Goal: Information Seeking & Learning: Learn about a topic

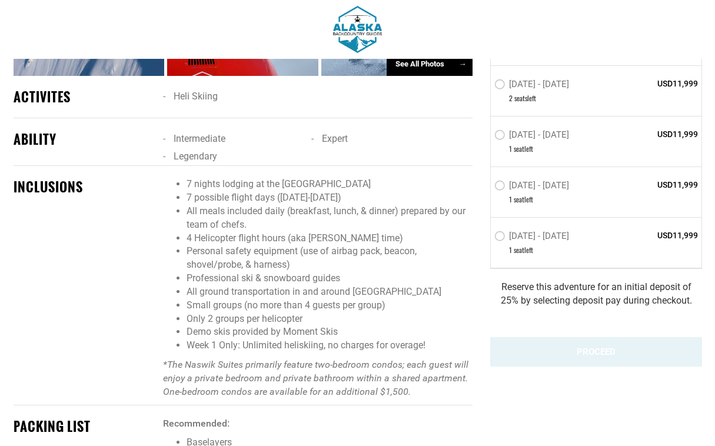
scroll to position [815, 0]
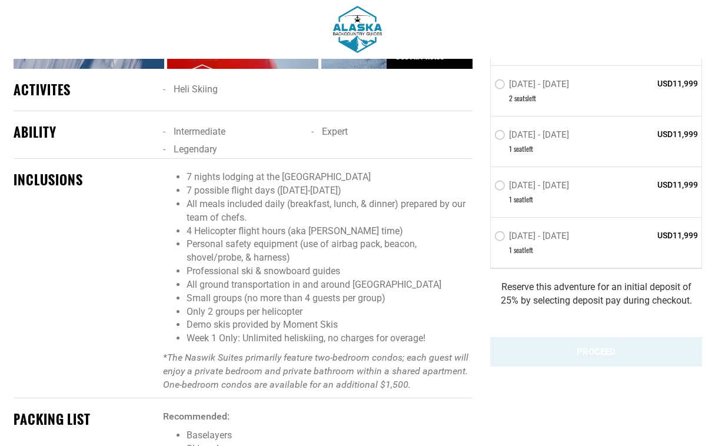
drag, startPoint x: 185, startPoint y: 148, endPoint x: 398, endPoint y: 157, distance: 213.1
click at [399, 171] on ul "7 nights lodging at the [GEOGRAPHIC_DATA] 7 possible flight days ([DATE]-[DATE]…" at bounding box center [317, 258] width 309 height 175
click at [398, 184] on li "7 possible flight days ([DATE]-[DATE])" at bounding box center [328, 191] width 285 height 14
drag, startPoint x: 398, startPoint y: 158, endPoint x: 180, endPoint y: 148, distance: 218.4
click at [180, 171] on ul "7 nights lodging at the [GEOGRAPHIC_DATA] 7 possible flight days ([DATE]-[DATE]…" at bounding box center [317, 258] width 309 height 175
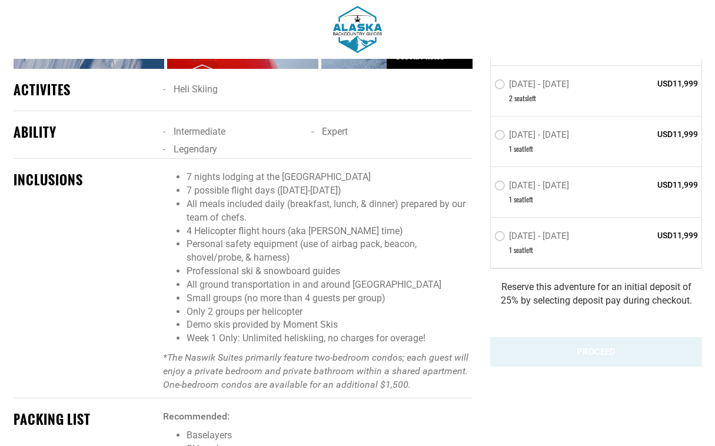
click at [186, 171] on li "7 nights lodging at the [GEOGRAPHIC_DATA]" at bounding box center [328, 178] width 285 height 14
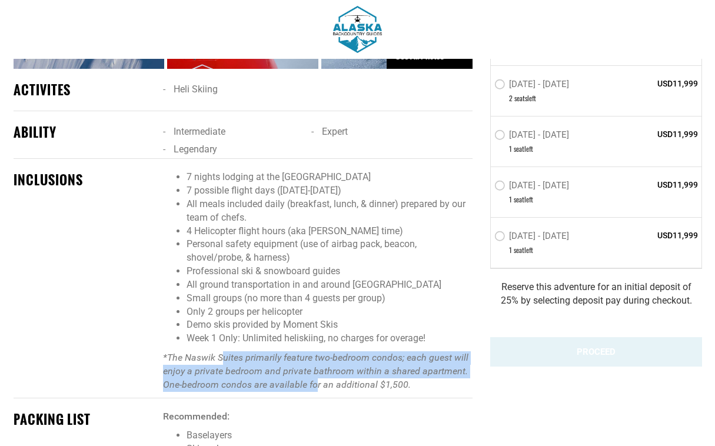
drag, startPoint x: 315, startPoint y: 360, endPoint x: 223, endPoint y: 334, distance: 95.3
click at [223, 352] on em "*The Naswik Suites primarily feature two-bedroom condos; each guest will enjoy …" at bounding box center [315, 371] width 305 height 38
drag, startPoint x: 223, startPoint y: 334, endPoint x: 352, endPoint y: 359, distance: 131.3
click at [352, 359] on em "*The Naswik Suites primarily feature two-bedroom condos; each guest will enjoy …" at bounding box center [315, 371] width 305 height 38
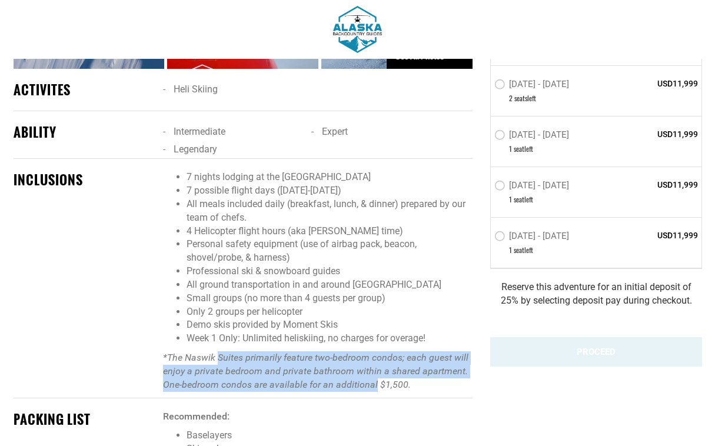
click at [352, 359] on em "*The Naswik Suites primarily feature two-bedroom condos; each guest will enjoy …" at bounding box center [315, 371] width 305 height 38
drag, startPoint x: 368, startPoint y: 359, endPoint x: 217, endPoint y: 331, distance: 153.3
click at [217, 352] on em "*The Naswik Suites primarily feature two-bedroom condos; each guest will enjoy …" at bounding box center [315, 371] width 305 height 38
drag, startPoint x: 217, startPoint y: 331, endPoint x: 360, endPoint y: 355, distance: 144.9
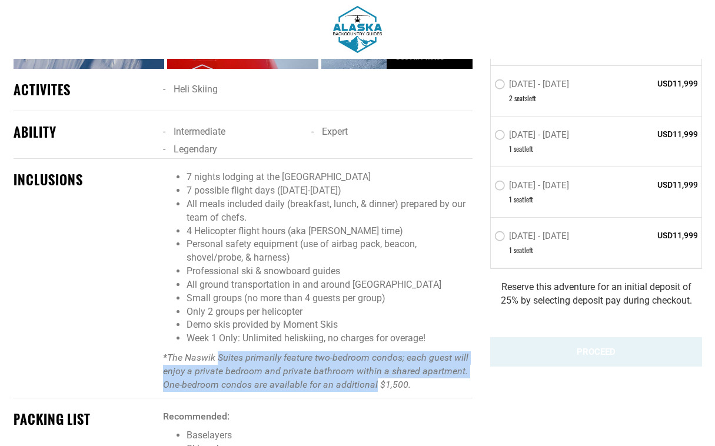
click at [360, 355] on em "*The Naswik Suites primarily feature two-bedroom condos; each guest will enjoy …" at bounding box center [315, 371] width 305 height 38
drag, startPoint x: 360, startPoint y: 355, endPoint x: 251, endPoint y: 331, distance: 111.3
click at [251, 352] on em "*The Naswik Suites primarily feature two-bedroom condos; each guest will enjoy …" at bounding box center [315, 371] width 305 height 38
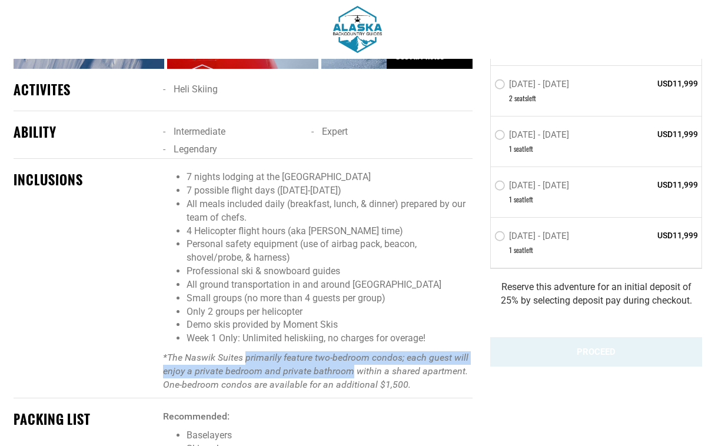
drag, startPoint x: 251, startPoint y: 331, endPoint x: 313, endPoint y: 343, distance: 62.9
click at [312, 352] on em "*The Naswik Suites primarily feature two-bedroom condos; each guest will enjoy …" at bounding box center [315, 371] width 305 height 38
click at [313, 352] on em "*The Naswik Suites primarily feature two-bedroom condos; each guest will enjoy …" at bounding box center [315, 371] width 305 height 38
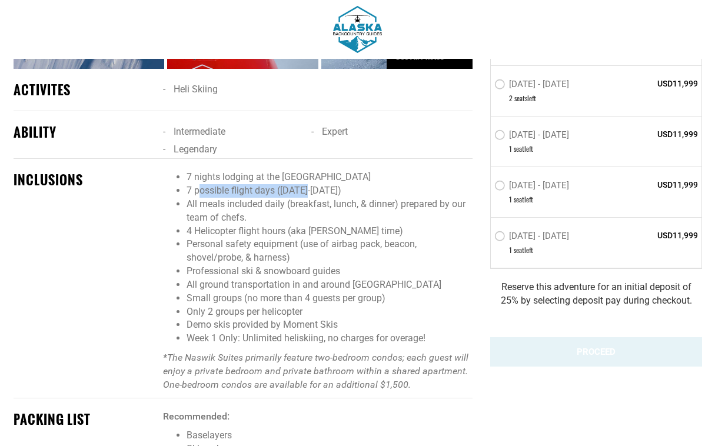
drag, startPoint x: 201, startPoint y: 161, endPoint x: 311, endPoint y: 166, distance: 110.1
click at [311, 184] on li "7 possible flight days ([DATE]-[DATE])" at bounding box center [328, 191] width 285 height 14
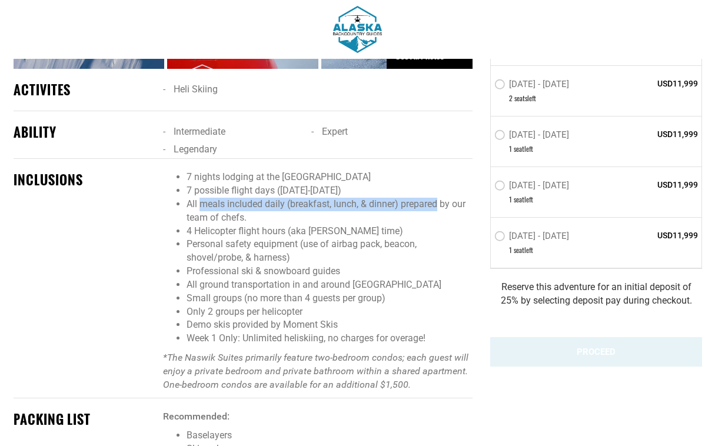
drag, startPoint x: 202, startPoint y: 176, endPoint x: 436, endPoint y: 175, distance: 234.1
click at [436, 198] on li "All meals included daily (breakfast, lunch, & dinner) prepared by our team of c…" at bounding box center [328, 211] width 285 height 27
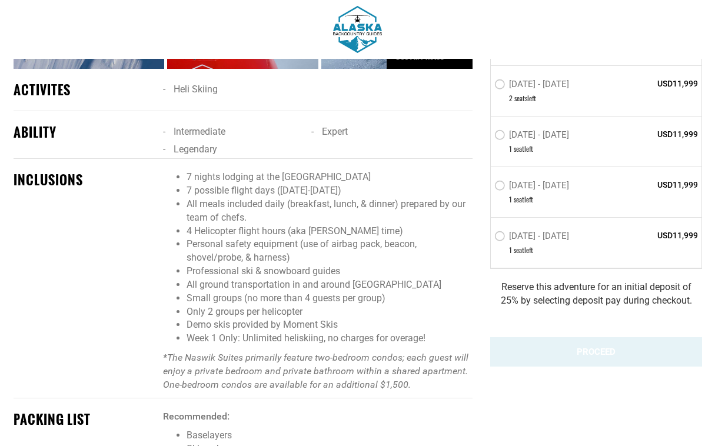
drag, startPoint x: 208, startPoint y: 216, endPoint x: 233, endPoint y: 231, distance: 29.3
click at [233, 238] on li "Personal safety equipment (use of airbag pack, beacon, shovel/probe, & harness)" at bounding box center [328, 251] width 285 height 27
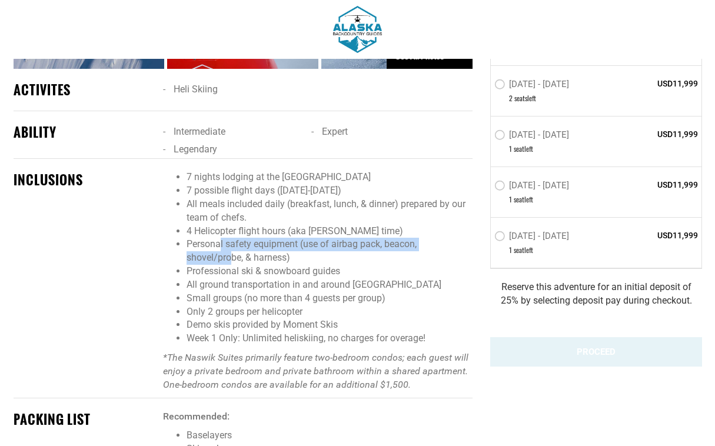
drag, startPoint x: 233, startPoint y: 231, endPoint x: 219, endPoint y: 216, distance: 20.8
click at [219, 238] on li "Personal safety equipment (use of airbag pack, beacon, shovel/probe, & harness)" at bounding box center [328, 251] width 285 height 27
drag, startPoint x: 219, startPoint y: 216, endPoint x: 237, endPoint y: 227, distance: 20.9
click at [237, 238] on li "Personal safety equipment (use of airbag pack, beacon, shovel/probe, & harness)" at bounding box center [328, 251] width 285 height 27
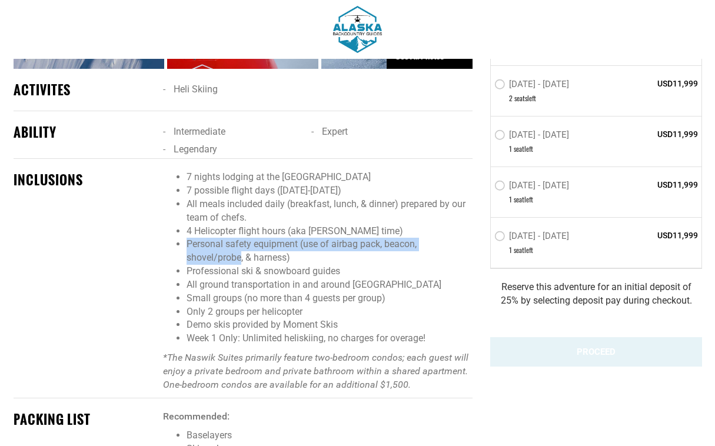
click at [237, 238] on li "Personal safety equipment (use of airbag pack, beacon, shovel/probe, & harness)" at bounding box center [328, 251] width 285 height 27
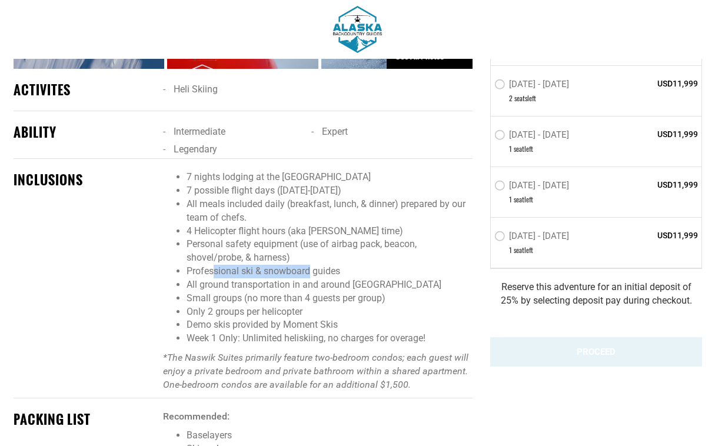
drag, startPoint x: 212, startPoint y: 245, endPoint x: 307, endPoint y: 245, distance: 95.3
click at [307, 265] on li "Professional ski & snowboard guides" at bounding box center [328, 272] width 285 height 14
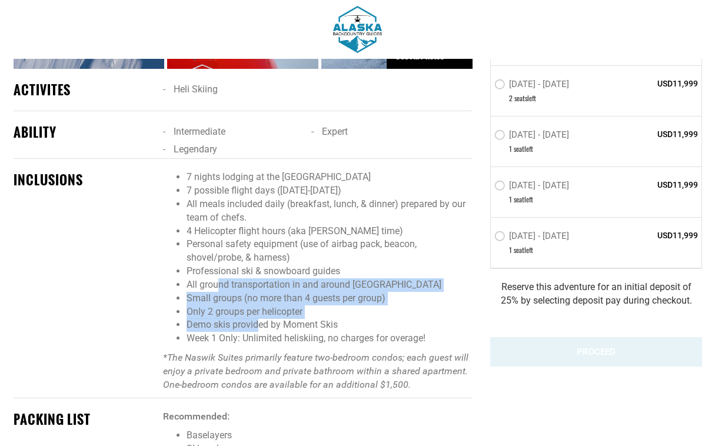
drag, startPoint x: 221, startPoint y: 255, endPoint x: 259, endPoint y: 303, distance: 61.4
click at [260, 303] on ul "7 nights lodging at the [GEOGRAPHIC_DATA] 7 possible flight days ([DATE]-[DATE]…" at bounding box center [317, 258] width 309 height 175
click at [259, 318] on li "Demo skis provided by Moment Skis" at bounding box center [328, 325] width 285 height 14
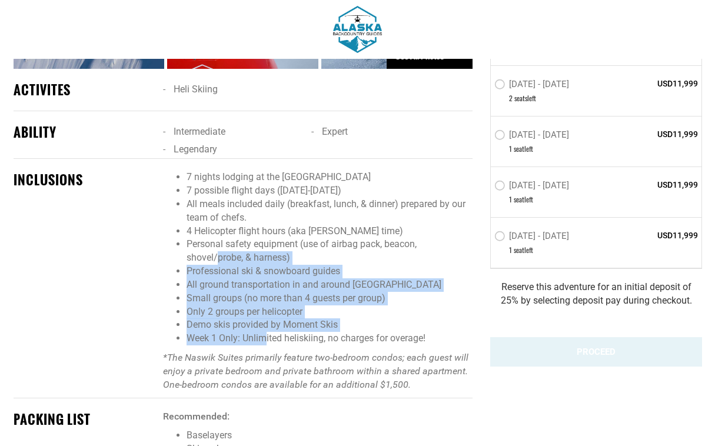
drag, startPoint x: 219, startPoint y: 229, endPoint x: 263, endPoint y: 310, distance: 92.6
click at [264, 310] on ul "7 nights lodging at the [GEOGRAPHIC_DATA] 7 possible flight days ([DATE]-[DATE]…" at bounding box center [317, 258] width 309 height 175
click at [263, 332] on li "Week 1 Only: Unlimited heliskiing, no charges for overage!" at bounding box center [328, 339] width 285 height 14
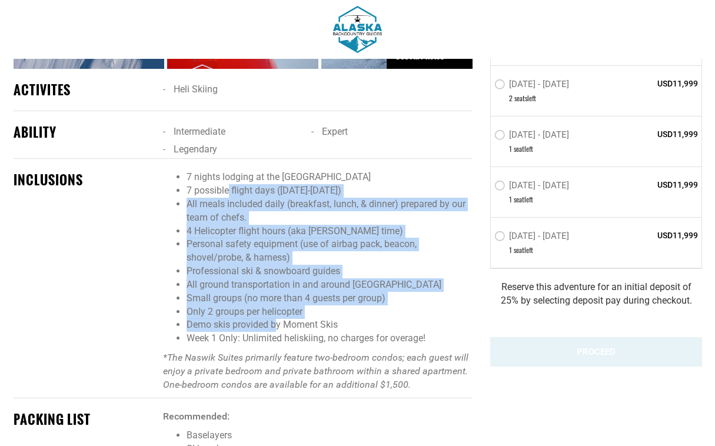
drag, startPoint x: 278, startPoint y: 302, endPoint x: 228, endPoint y: 165, distance: 145.9
click at [229, 171] on ul "7 nights lodging at the [GEOGRAPHIC_DATA] 7 possible flight days ([DATE]-[DATE]…" at bounding box center [317, 258] width 309 height 175
click at [228, 184] on li "7 possible flight days ([DATE]-[DATE])" at bounding box center [328, 191] width 285 height 14
drag, startPoint x: 232, startPoint y: 165, endPoint x: 281, endPoint y: 299, distance: 142.7
click at [281, 299] on ul "7 nights lodging at the [GEOGRAPHIC_DATA] 7 possible flight days ([DATE]-[DATE]…" at bounding box center [317, 258] width 309 height 175
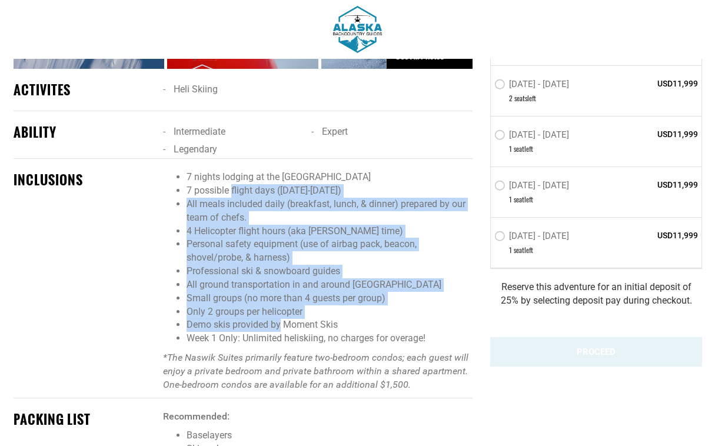
click at [281, 318] on li "Demo skis provided by Moment Skis" at bounding box center [328, 325] width 285 height 14
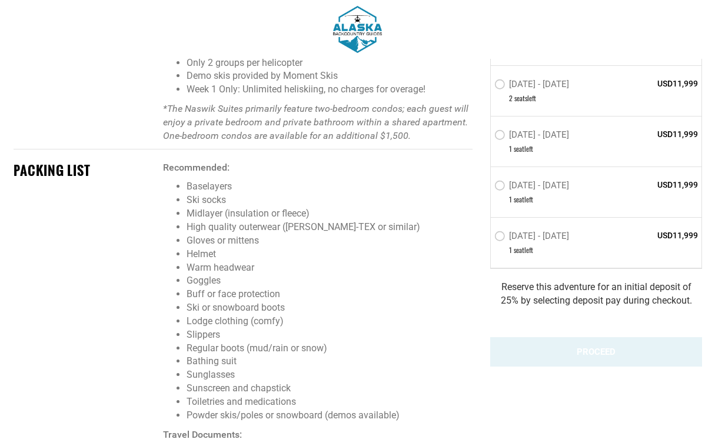
scroll to position [1064, 0]
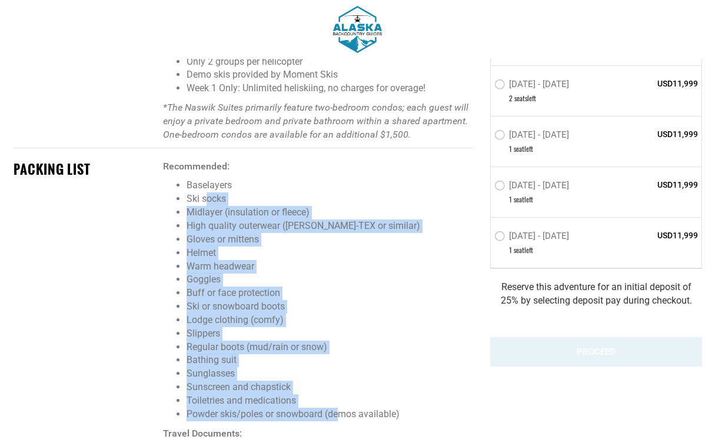
drag, startPoint x: 207, startPoint y: 169, endPoint x: 339, endPoint y: 392, distance: 259.4
click at [339, 392] on ul "Baselayers Ski socks Midlayer (insulation or fleece) High quality outerwear ([P…" at bounding box center [317, 300] width 309 height 242
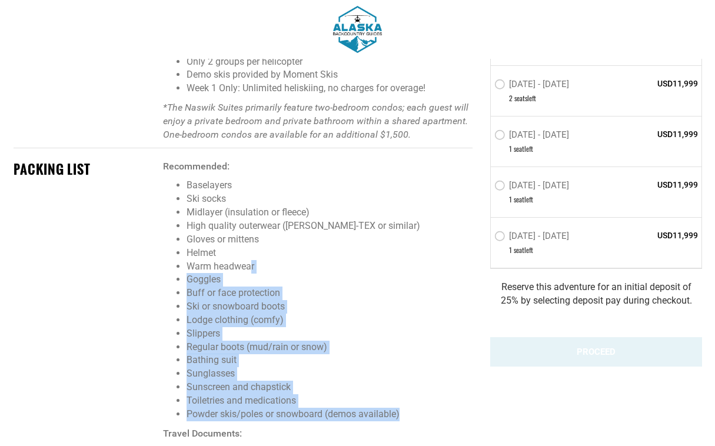
drag, startPoint x: 404, startPoint y: 396, endPoint x: 250, endPoint y: 241, distance: 218.7
click at [250, 242] on span "Recommended: Baselayers Ski socks Midlayer (insulation or fleece) High quality …" at bounding box center [317, 402] width 309 height 485
click at [250, 260] on li "Warm headwear" at bounding box center [328, 267] width 285 height 14
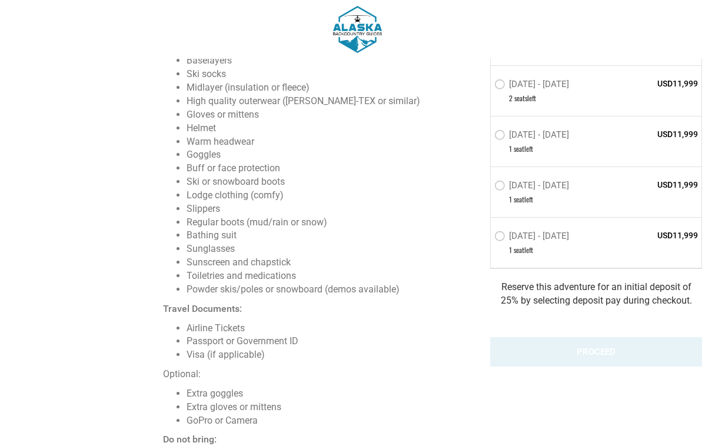
scroll to position [1199, 0]
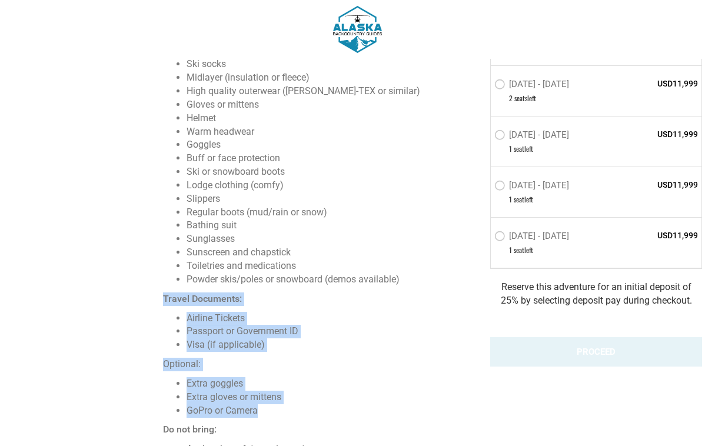
drag, startPoint x: 164, startPoint y: 270, endPoint x: 320, endPoint y: 384, distance: 193.1
click at [320, 383] on span "Recommended: Baselayers Ski socks Midlayer (insulation or fleece) High quality …" at bounding box center [317, 267] width 309 height 485
click at [320, 404] on li "GoPro or Camera" at bounding box center [328, 411] width 285 height 14
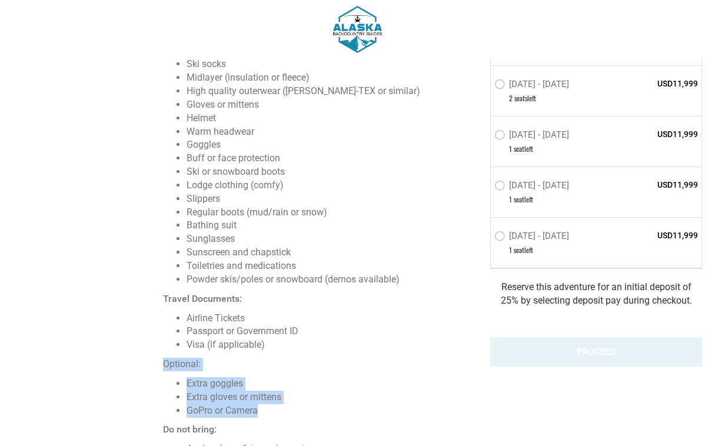
drag, startPoint x: 320, startPoint y: 384, endPoint x: 164, endPoint y: 331, distance: 164.8
click at [164, 331] on span "Recommended: Baselayers Ski socks Midlayer (insulation or fleece) High quality …" at bounding box center [317, 267] width 309 height 485
click at [164, 358] on p "Optional:" at bounding box center [317, 365] width 309 height 14
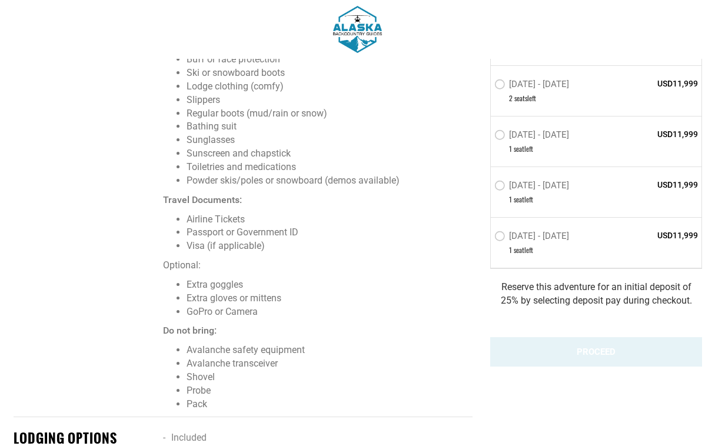
scroll to position [1325, 0]
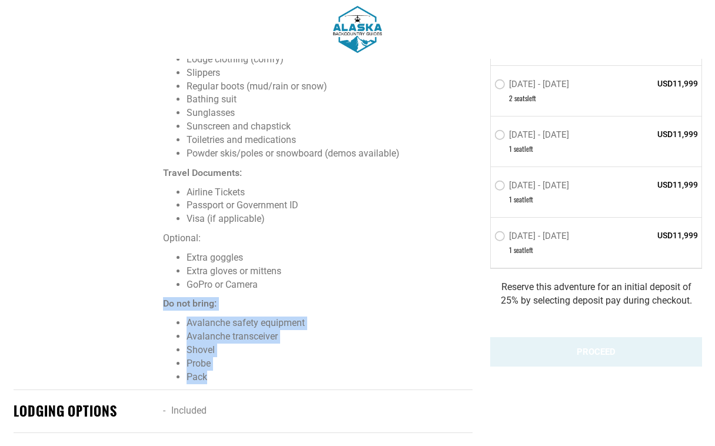
drag, startPoint x: 159, startPoint y: 273, endPoint x: 252, endPoint y: 353, distance: 122.2
click at [252, 353] on div "PACKING LIST Recommended: Baselayers Ski socks Midlayer (insulation or fleece) …" at bounding box center [243, 144] width 476 height 490
click at [252, 370] on li "Pack" at bounding box center [328, 377] width 285 height 14
drag, startPoint x: 252, startPoint y: 353, endPoint x: 183, endPoint y: 291, distance: 92.0
click at [183, 316] on ul "Avalanche safety equipment Avalanche transceiver Shovel Probe Pack" at bounding box center [317, 349] width 309 height 67
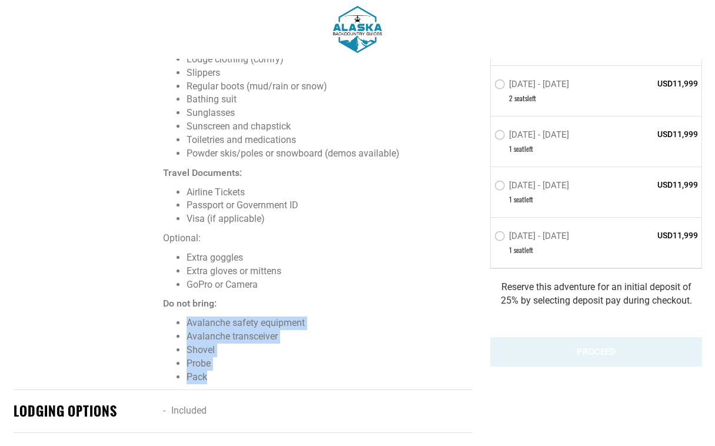
click at [183, 316] on ul "Avalanche safety equipment Avalanche transceiver Shovel Probe Pack" at bounding box center [317, 349] width 309 height 67
drag, startPoint x: 183, startPoint y: 291, endPoint x: 222, endPoint y: 342, distance: 63.4
click at [222, 342] on ul "Avalanche safety equipment Avalanche transceiver Shovel Probe Pack" at bounding box center [317, 349] width 309 height 67
click at [222, 357] on li "Probe" at bounding box center [328, 364] width 285 height 14
drag, startPoint x: 223, startPoint y: 352, endPoint x: 186, endPoint y: 288, distance: 74.0
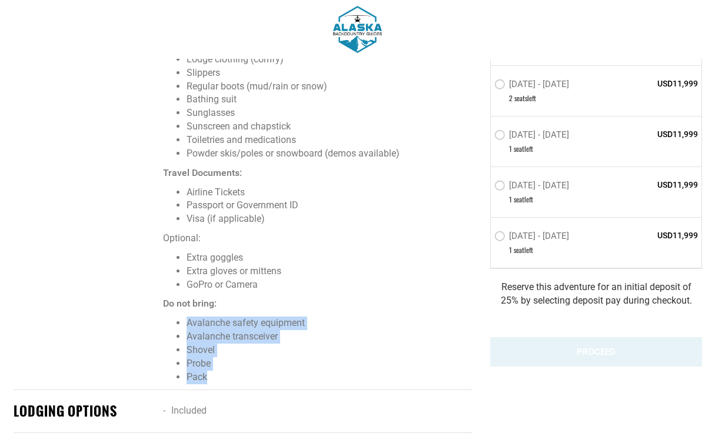
click at [186, 288] on span "Recommended: Baselayers Ski socks Midlayer (insulation or fleece) High quality …" at bounding box center [317, 141] width 309 height 485
drag, startPoint x: 186, startPoint y: 288, endPoint x: 225, endPoint y: 348, distance: 71.9
click at [225, 348] on span "Recommended: Baselayers Ski socks Midlayer (insulation or fleece) High quality …" at bounding box center [317, 141] width 309 height 485
click at [225, 370] on li "Pack" at bounding box center [328, 377] width 285 height 14
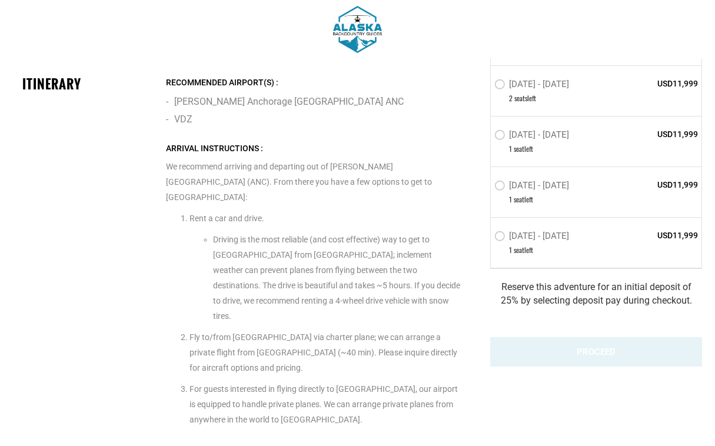
scroll to position [2335, 0]
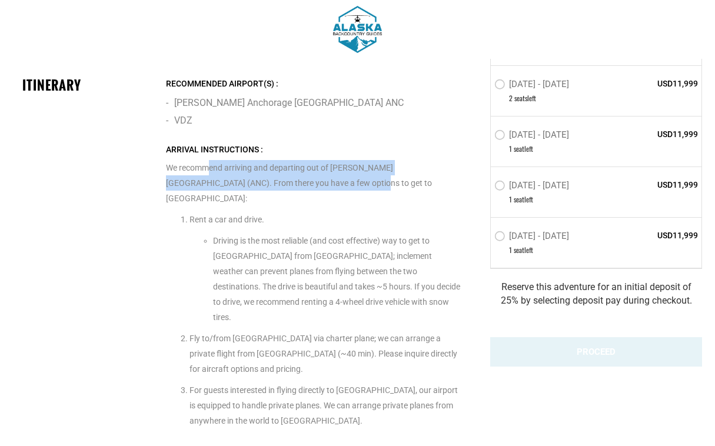
drag, startPoint x: 209, startPoint y: 141, endPoint x: 338, endPoint y: 154, distance: 130.0
click at [338, 155] on p "We recommend arriving and departing out of [PERSON_NAME][GEOGRAPHIC_DATA] (ANC)…" at bounding box center [314, 174] width 297 height 64
click at [338, 154] on p "We recommend arriving and departing out of [PERSON_NAME][GEOGRAPHIC_DATA] (ANC)…" at bounding box center [314, 174] width 297 height 64
drag, startPoint x: 338, startPoint y: 154, endPoint x: 270, endPoint y: 142, distance: 69.3
click at [270, 142] on p "We recommend arriving and departing out of [PERSON_NAME][GEOGRAPHIC_DATA] (ANC)…" at bounding box center [314, 174] width 297 height 64
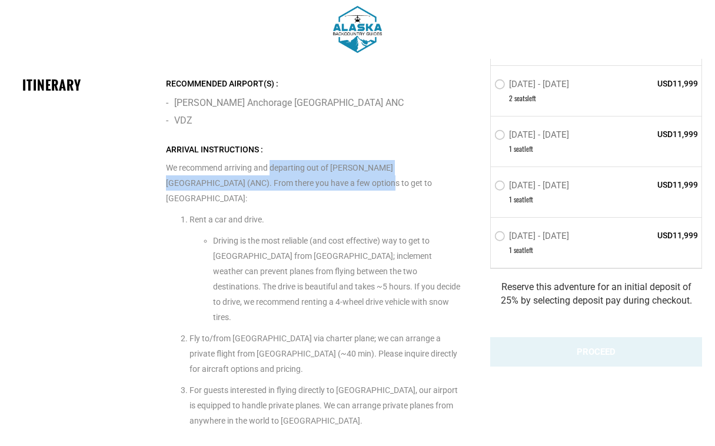
click at [270, 142] on p "We recommend arriving and departing out of [PERSON_NAME][GEOGRAPHIC_DATA] (ANC)…" at bounding box center [314, 174] width 297 height 64
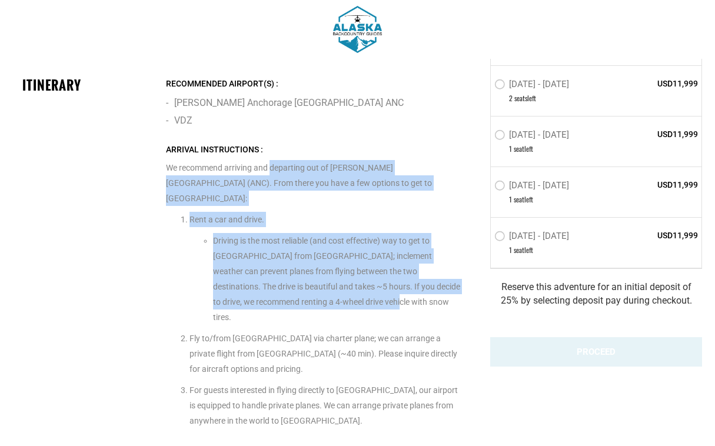
drag, startPoint x: 270, startPoint y: 142, endPoint x: 281, endPoint y: 257, distance: 115.8
click at [281, 257] on p "We recommend arriving and departing out of [PERSON_NAME][GEOGRAPHIC_DATA] (ANC)…" at bounding box center [314, 285] width 297 height 287
click at [281, 257] on p "Driving is the most reliable (and cost effective) way to get to [GEOGRAPHIC_DAT…" at bounding box center [338, 279] width 250 height 92
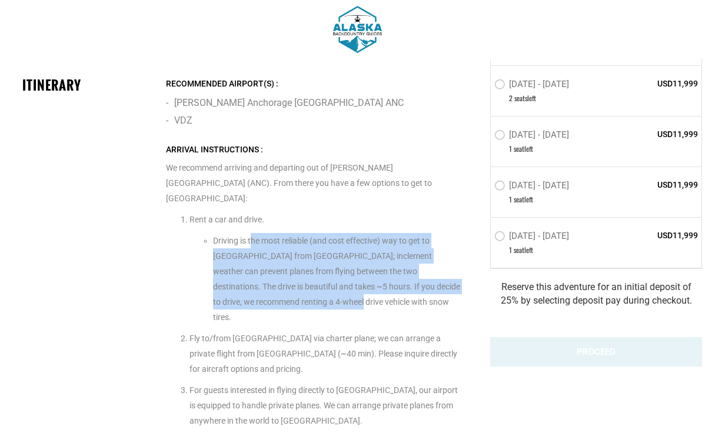
drag, startPoint x: 254, startPoint y: 257, endPoint x: 253, endPoint y: 203, distance: 53.5
click at [253, 233] on p "Driving is the most reliable (and cost effective) way to get to [GEOGRAPHIC_DAT…" at bounding box center [338, 279] width 250 height 92
drag, startPoint x: 253, startPoint y: 203, endPoint x: 249, endPoint y: 260, distance: 56.6
click at [249, 261] on p "Driving is the most reliable (and cost effective) way to get to [GEOGRAPHIC_DAT…" at bounding box center [338, 279] width 250 height 92
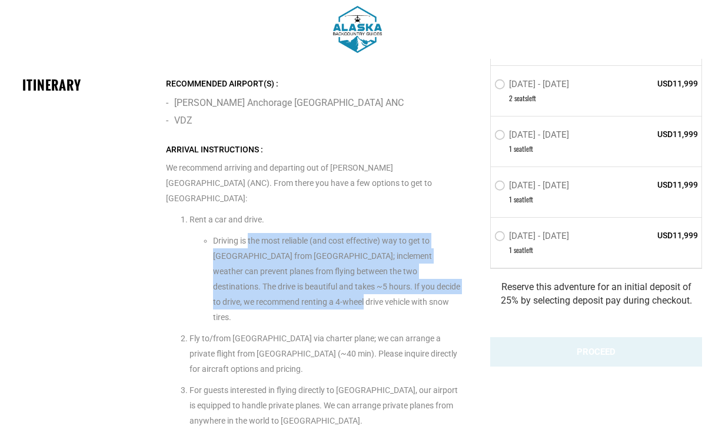
click at [249, 260] on p "Driving is the most reliable (and cost effective) way to get to [GEOGRAPHIC_DAT…" at bounding box center [338, 279] width 250 height 92
drag, startPoint x: 249, startPoint y: 260, endPoint x: 289, endPoint y: 196, distance: 75.1
click at [289, 233] on p "Driving is the most reliable (and cost effective) way to get to [GEOGRAPHIC_DAT…" at bounding box center [338, 279] width 250 height 92
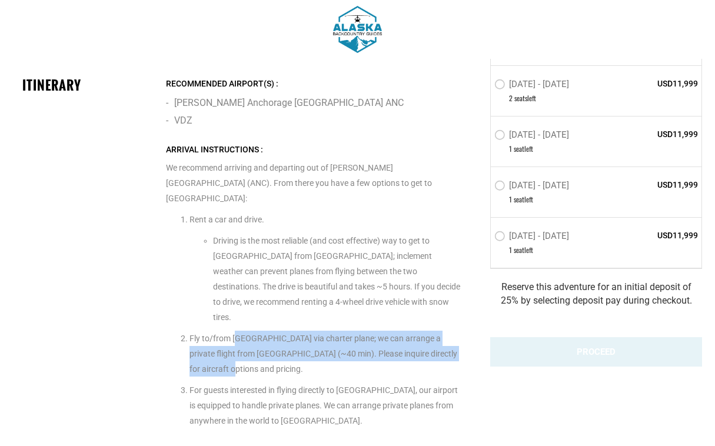
drag, startPoint x: 239, startPoint y: 275, endPoint x: 245, endPoint y: 310, distance: 35.1
click at [245, 331] on p "Fly to/from [GEOGRAPHIC_DATA] via charter plane; we can arrange a private fligh…" at bounding box center [325, 354] width 273 height 46
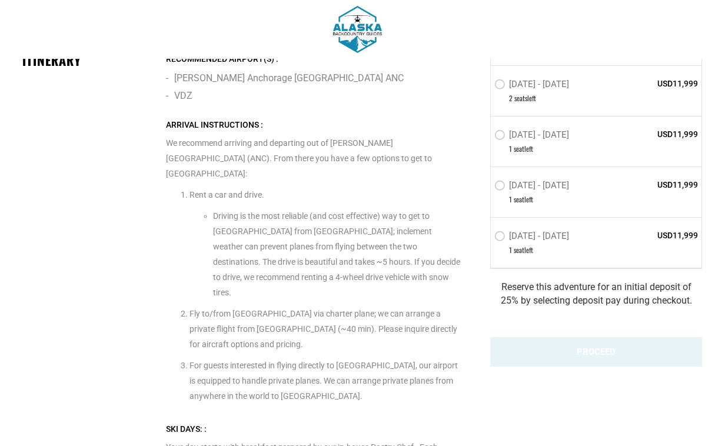
scroll to position [2365, 0]
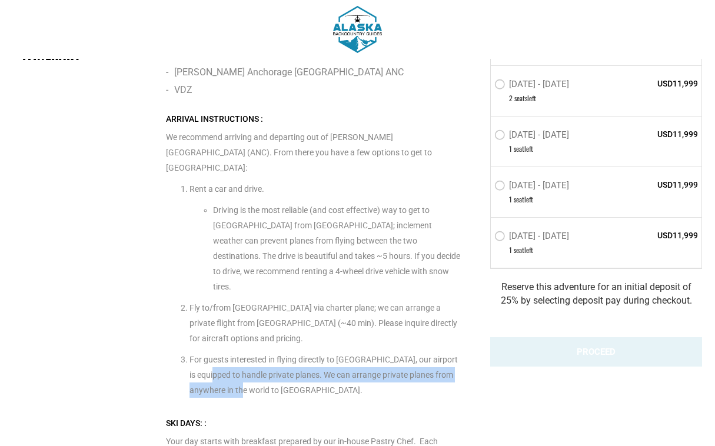
drag, startPoint x: 202, startPoint y: 310, endPoint x: 222, endPoint y: 337, distance: 33.3
click at [222, 352] on p "For guests interested in flying directly to [GEOGRAPHIC_DATA], our airport is e…" at bounding box center [325, 375] width 273 height 46
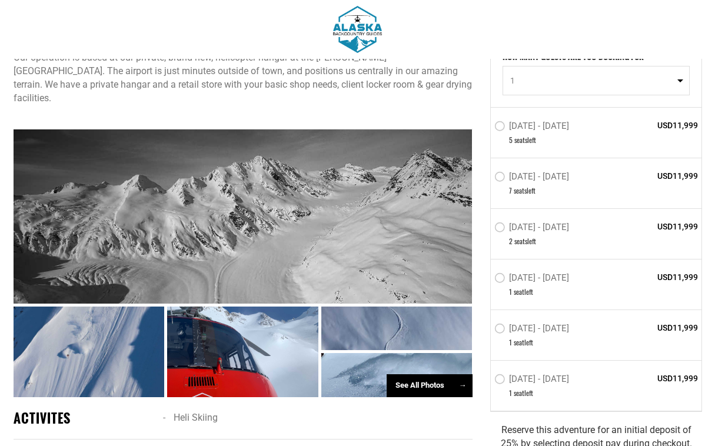
scroll to position [0, 0]
